Goal: Information Seeking & Learning: Find specific fact

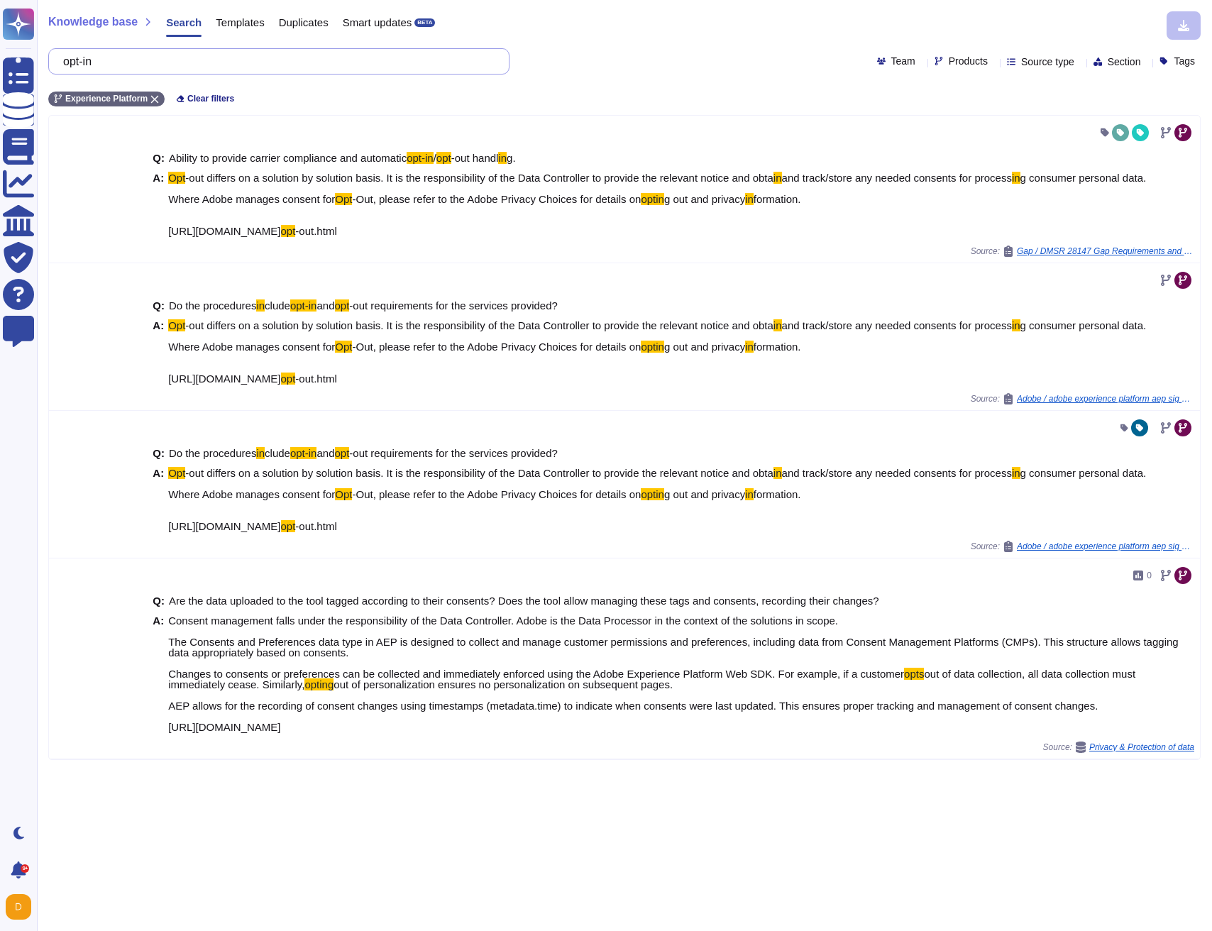
click at [404, 67] on input "opt-in" at bounding box center [275, 61] width 439 height 25
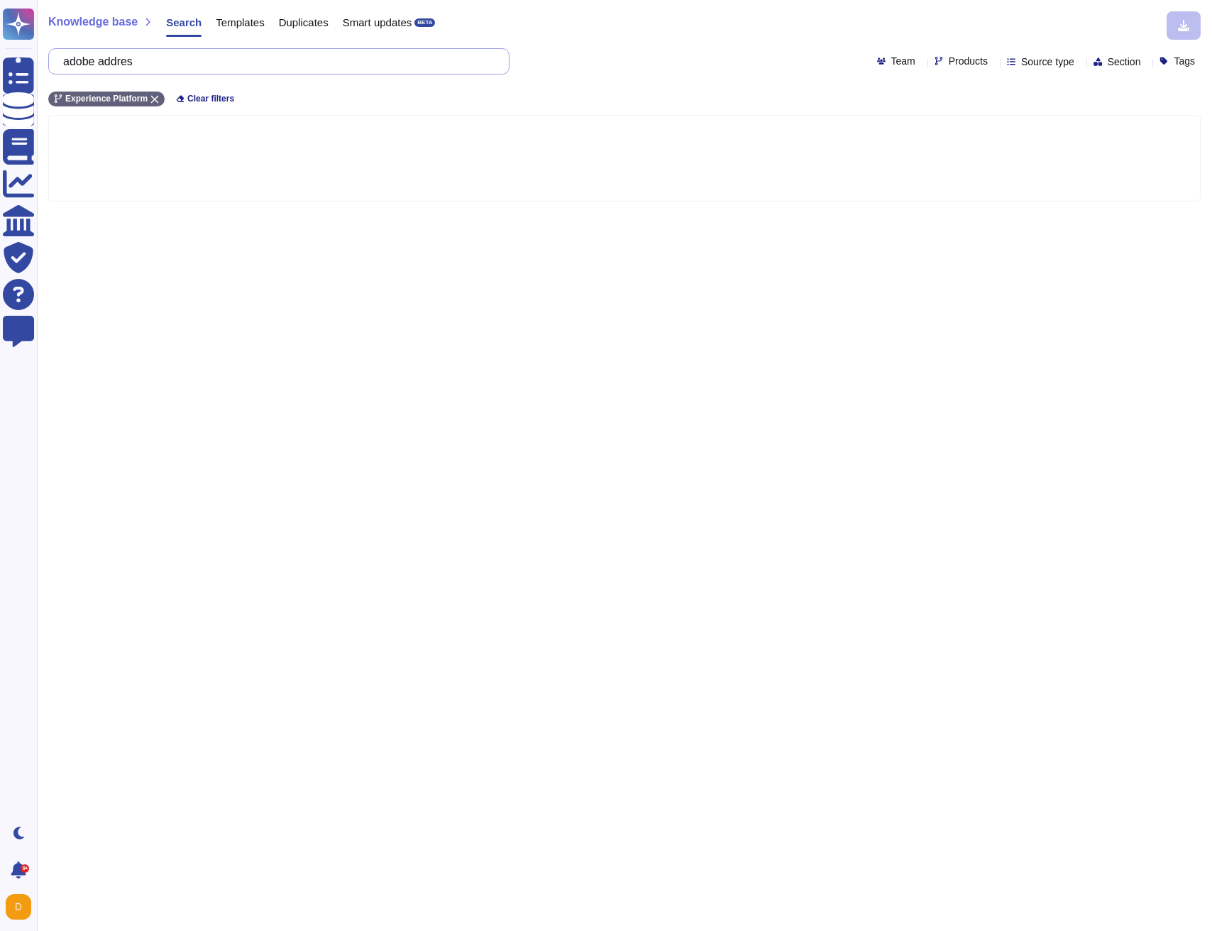
type input "adobe address"
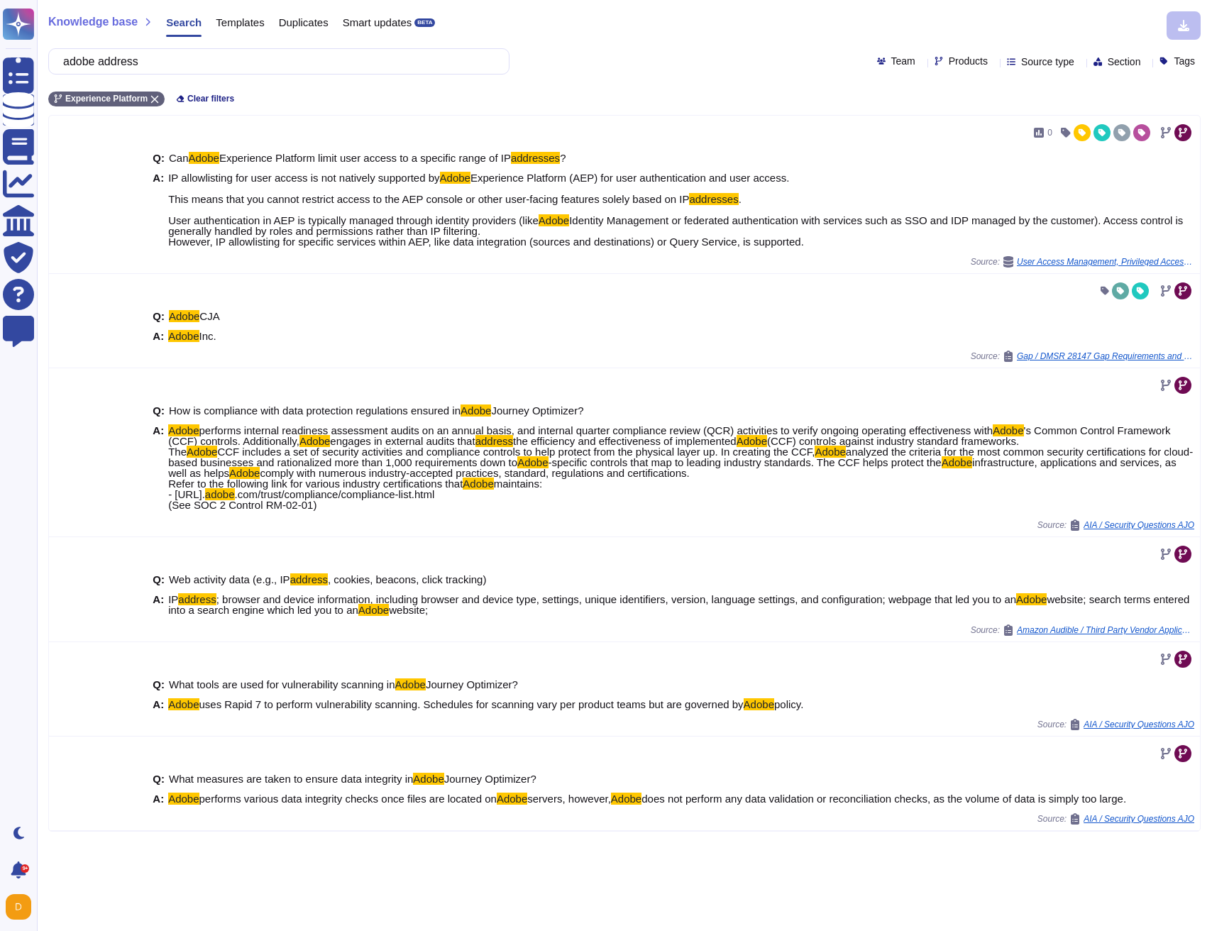
click at [956, 67] on div "adobe address Team Products Source type Section Tags" at bounding box center [624, 61] width 1153 height 26
click at [952, 64] on span "Products" at bounding box center [968, 61] width 39 height 10
click at [909, 239] on div at bounding box center [915, 240] width 15 height 32
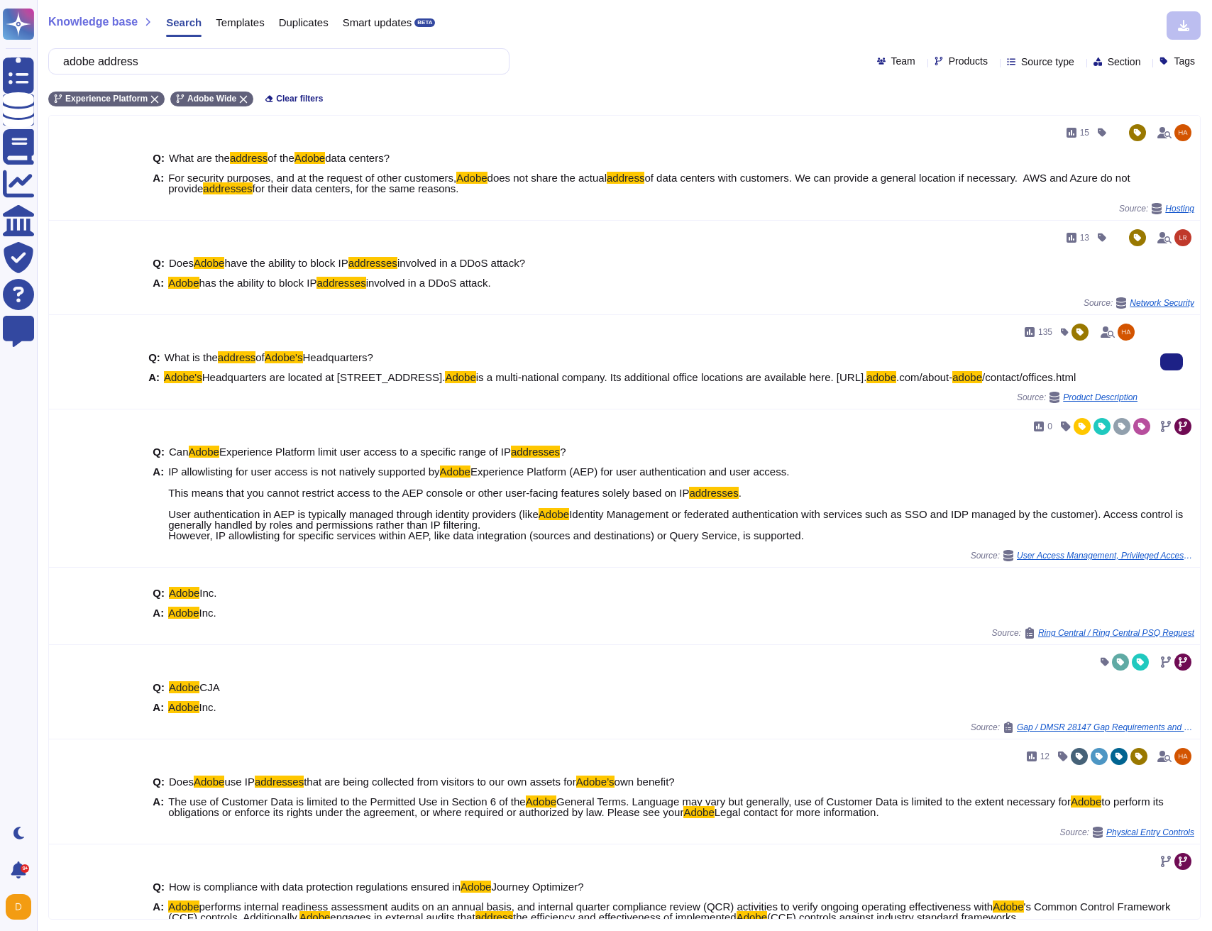
drag, startPoint x: 529, startPoint y: 378, endPoint x: 400, endPoint y: 378, distance: 128.5
click at [400, 378] on span "Headquarters are located at [STREET_ADDRESS]." at bounding box center [323, 377] width 243 height 12
click at [405, 392] on div "Q: What is the address of Adobe's Headquarters? A: Adobe's Headquarters are loc…" at bounding box center [643, 368] width 990 height 48
click at [994, 62] on icon at bounding box center [994, 62] width 0 height 0
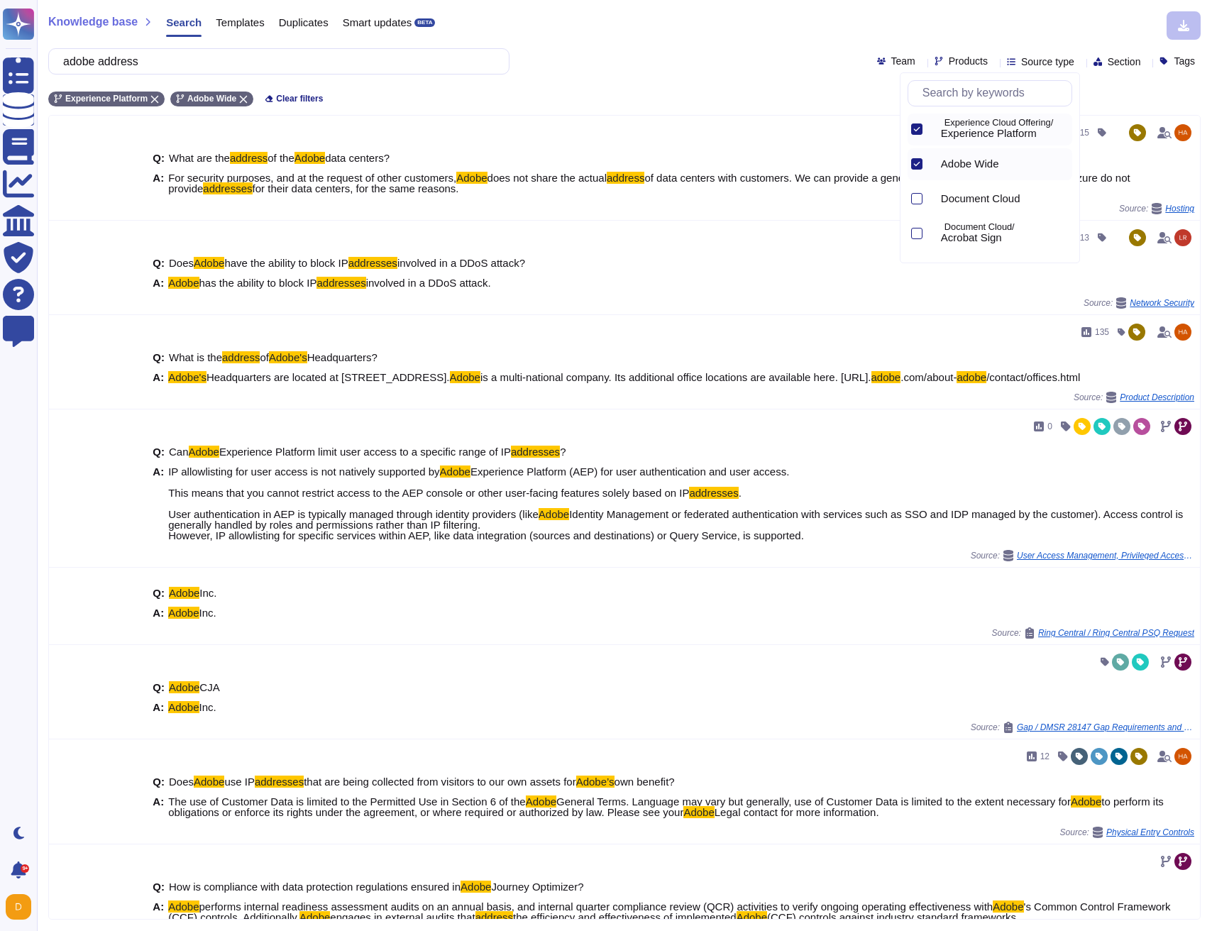
click at [915, 128] on icon at bounding box center [917, 129] width 7 height 7
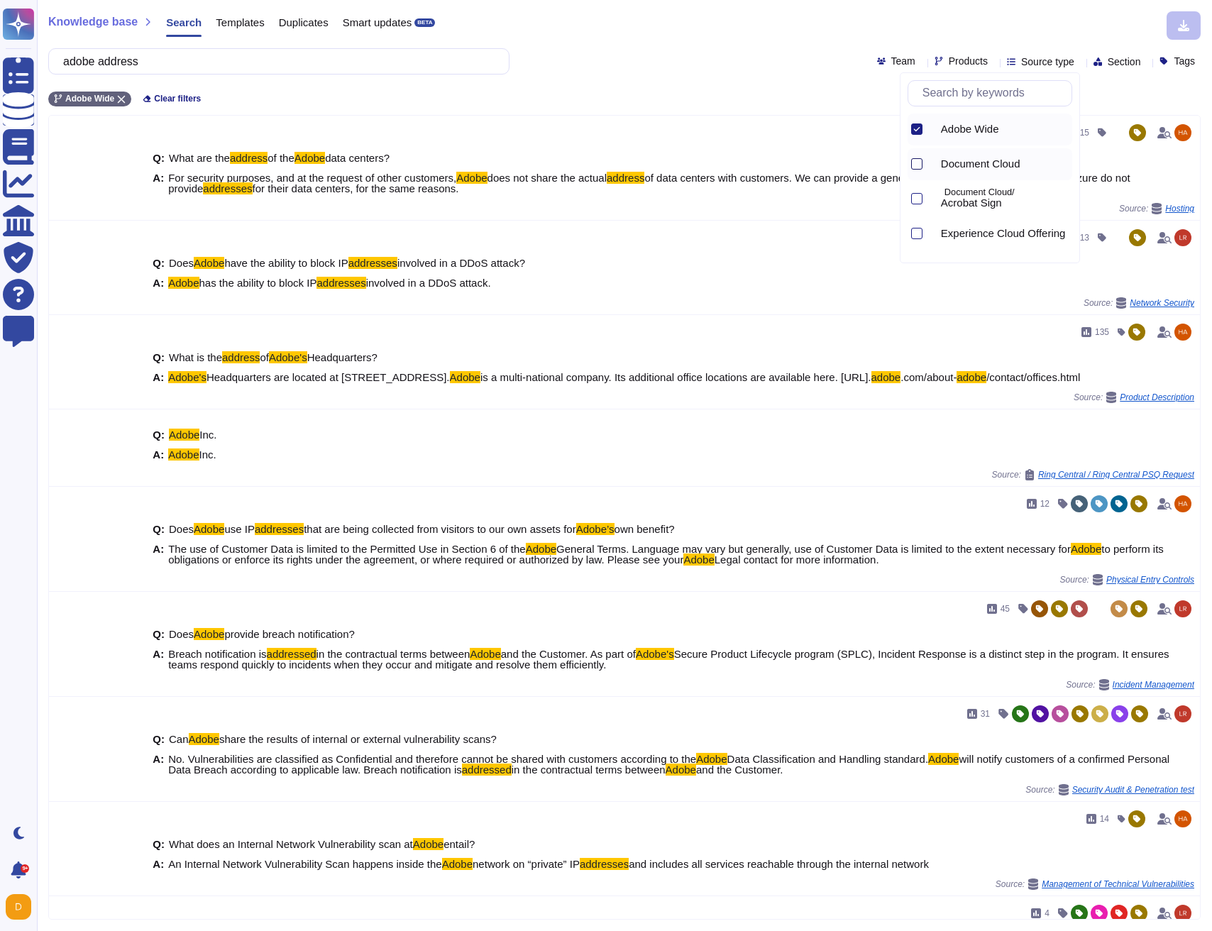
click at [921, 165] on div at bounding box center [916, 163] width 11 height 11
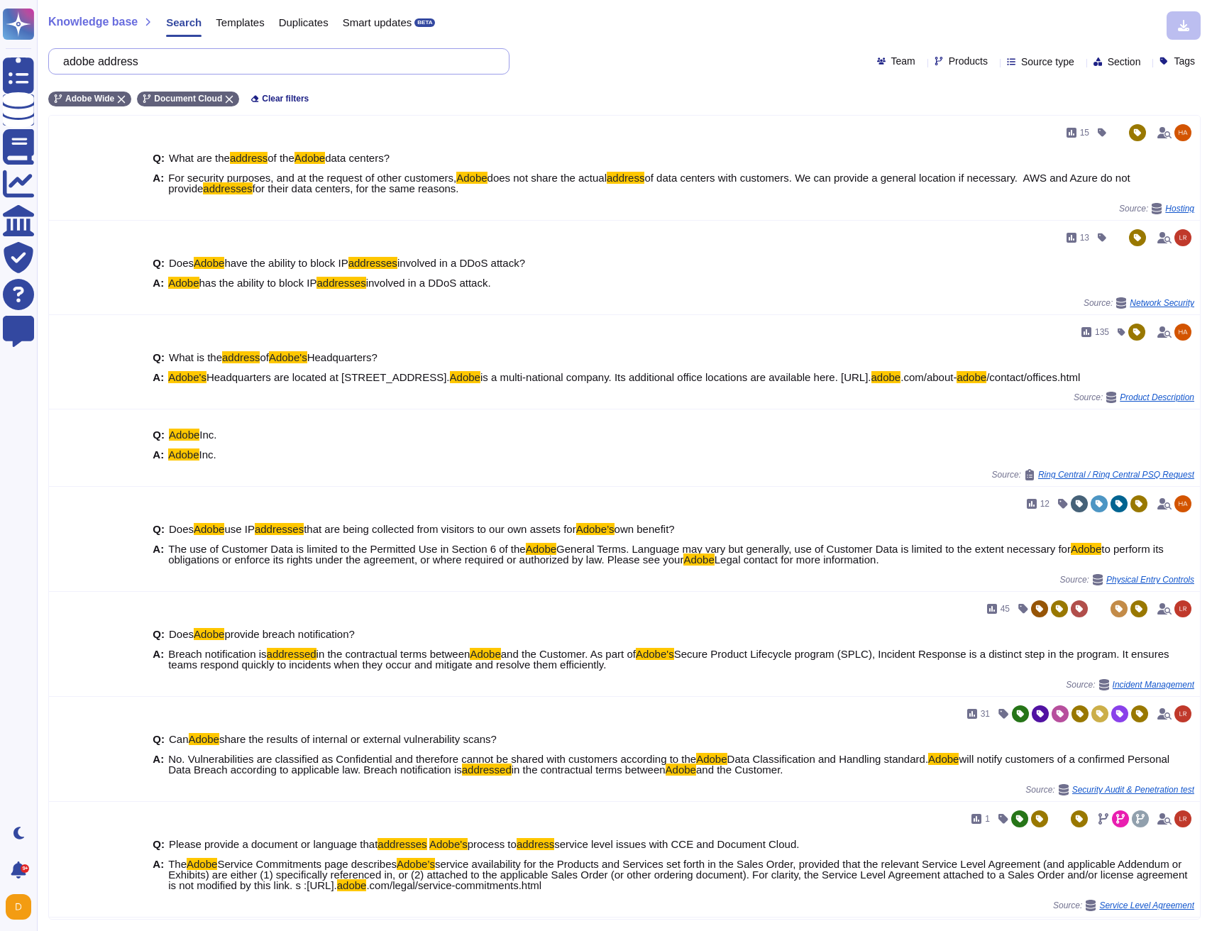
click at [232, 58] on input "adobe address" at bounding box center [275, 61] width 439 height 25
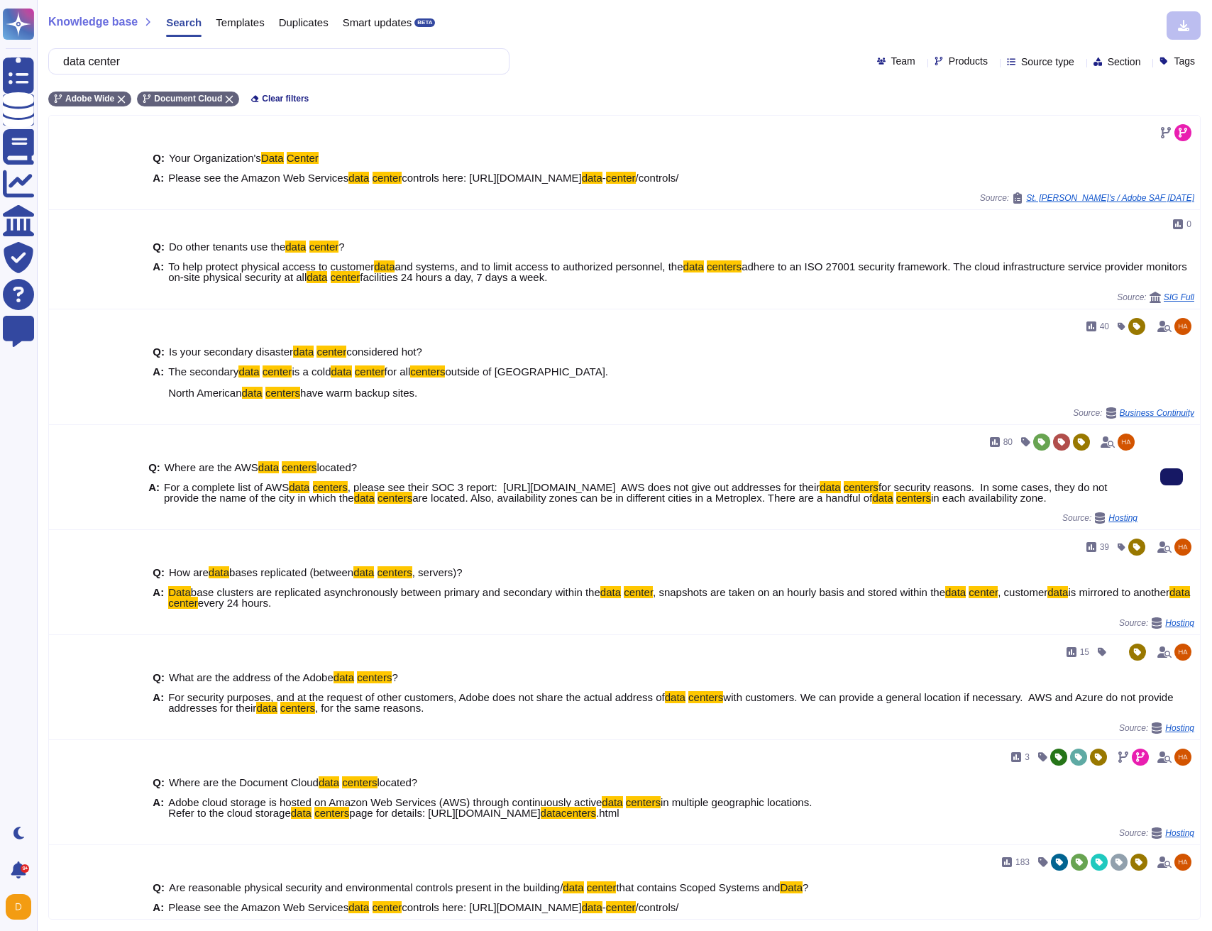
type input "data center"
click at [1172, 477] on icon at bounding box center [1172, 477] width 0 height 0
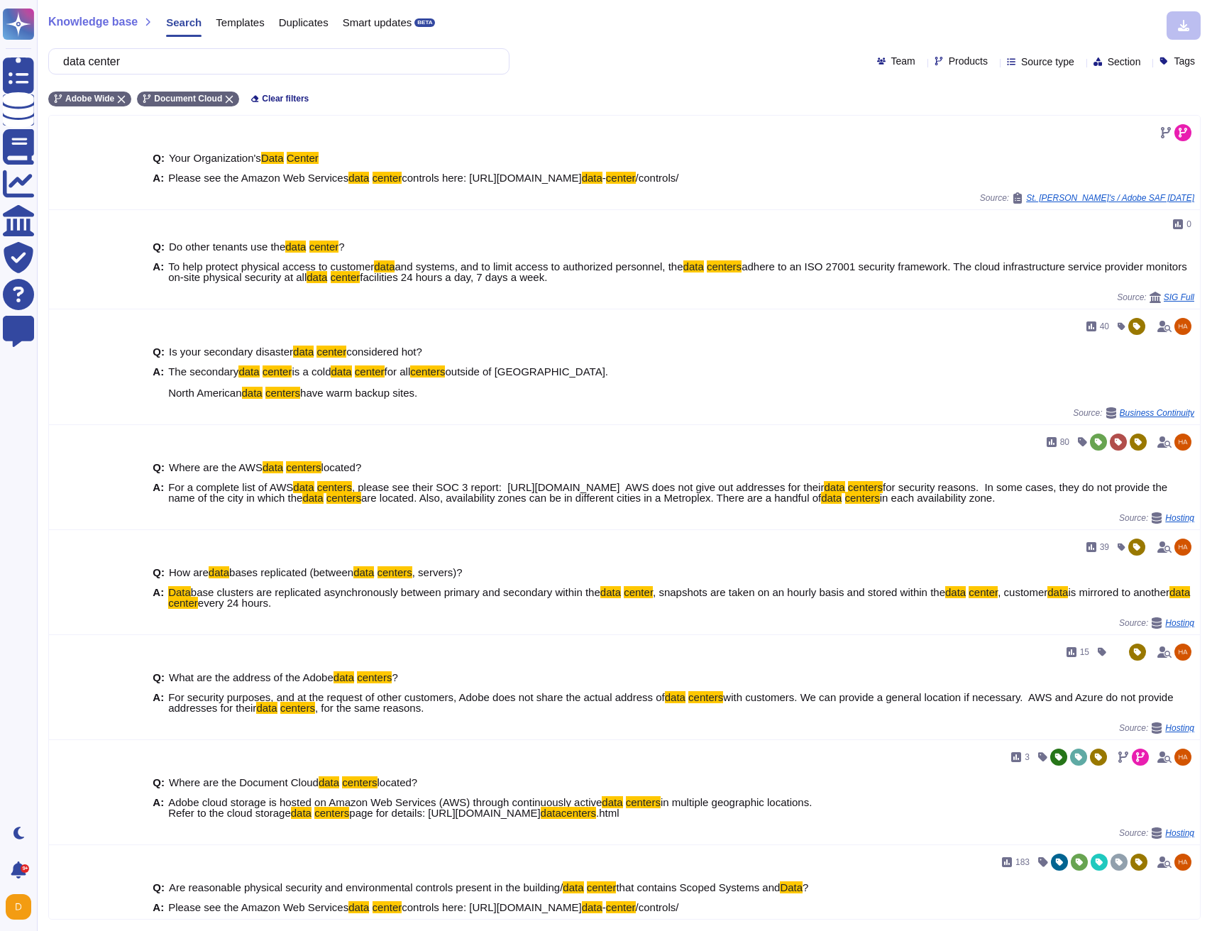
click at [135, 61] on input "data center" at bounding box center [275, 61] width 439 height 25
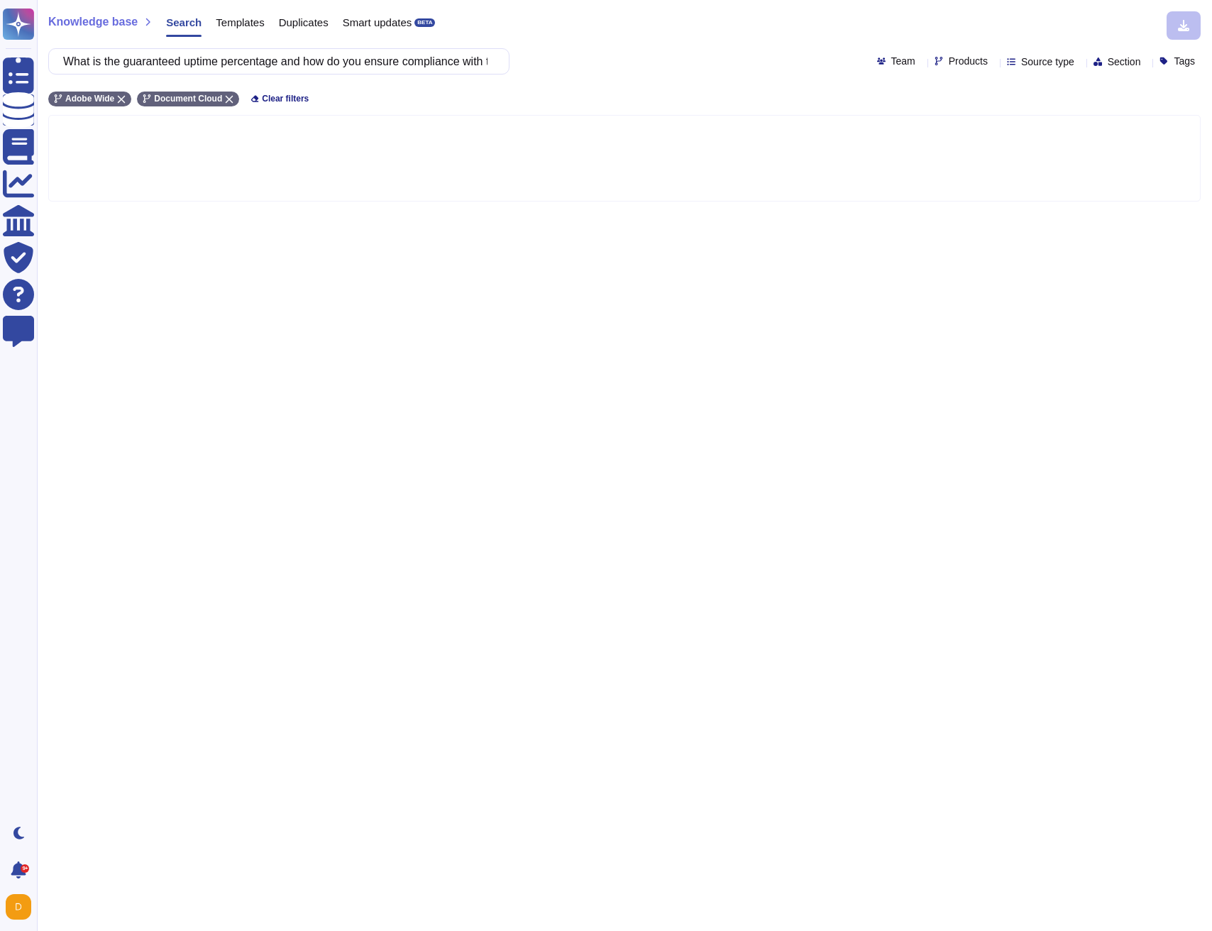
scroll to position [0, 65]
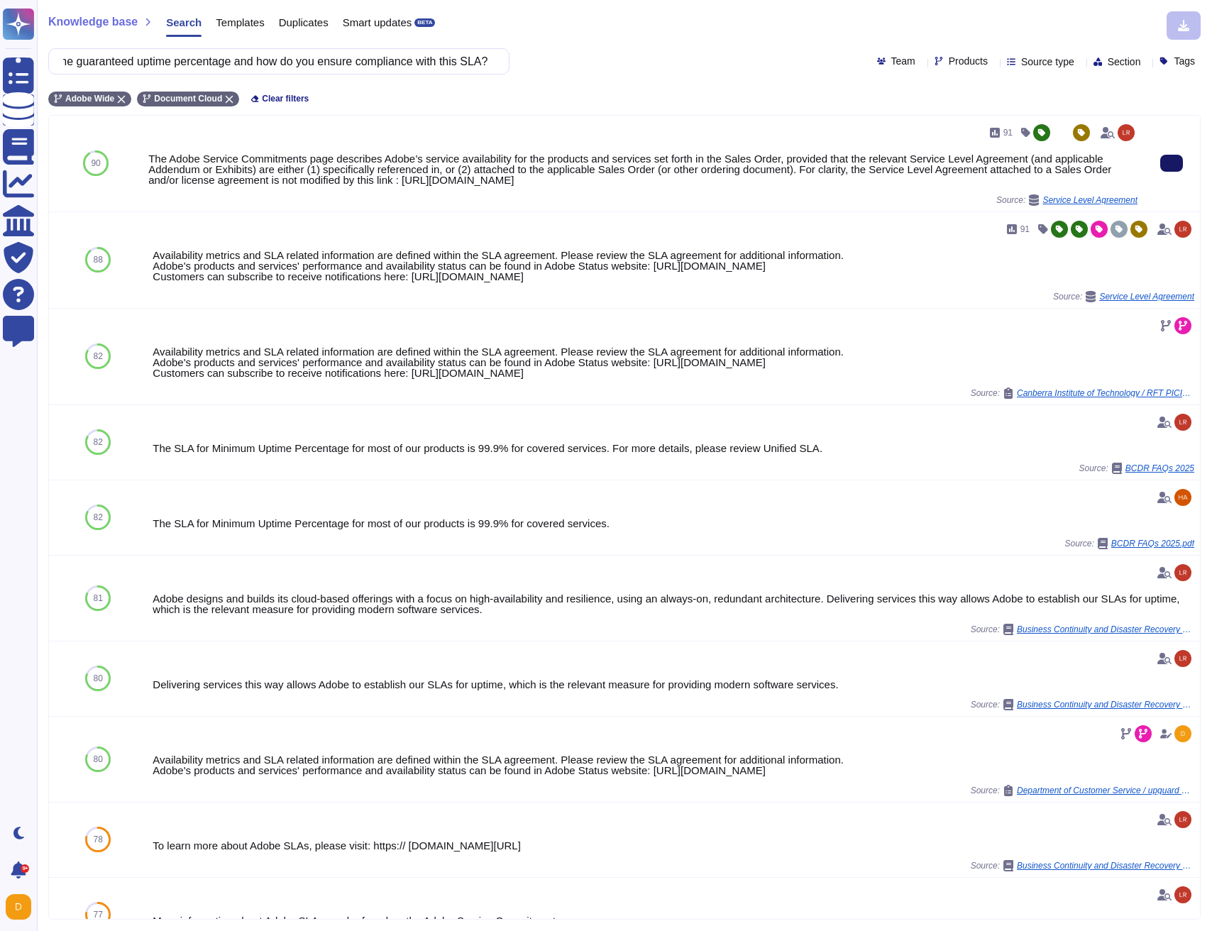
click at [1161, 170] on button at bounding box center [1172, 163] width 23 height 17
click at [210, 57] on input "What is the guaranteed uptime percentage and how do you ensure compliance with …" at bounding box center [275, 61] width 439 height 25
click at [210, 58] on input "What is the guaranteed uptime percentage and how do you ensure compliance with …" at bounding box center [275, 61] width 439 height 25
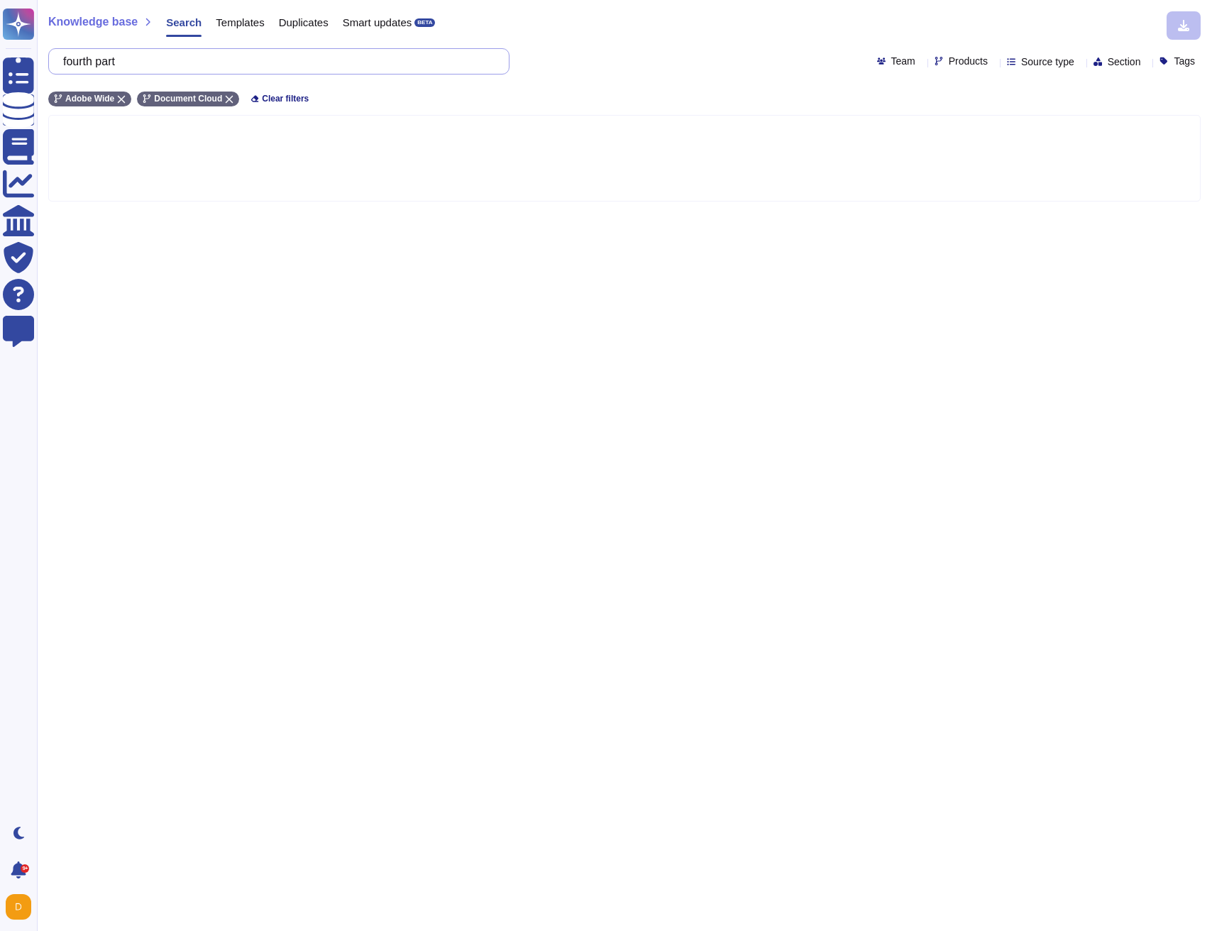
type input "fourth party"
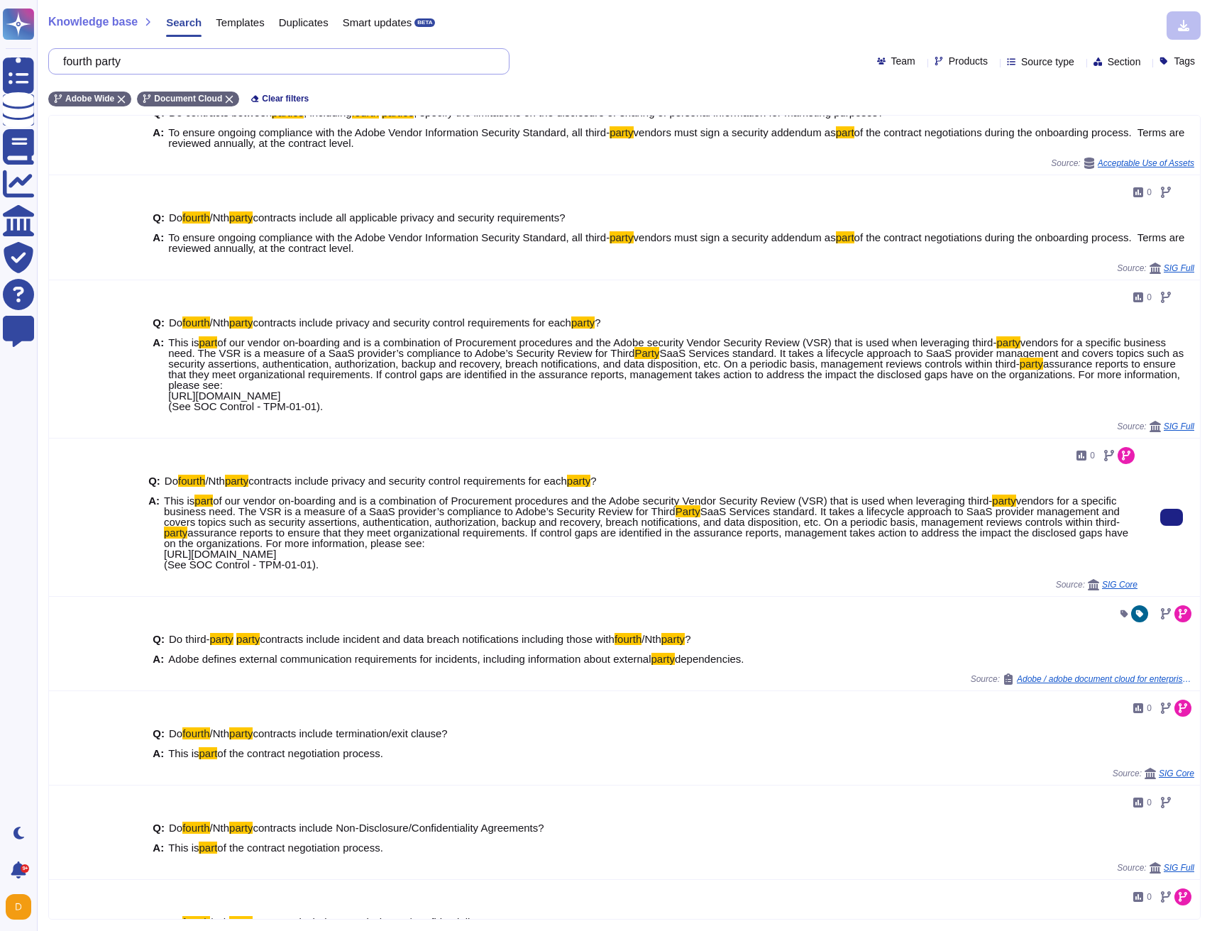
scroll to position [170, 0]
